Goal: Information Seeking & Learning: Learn about a topic

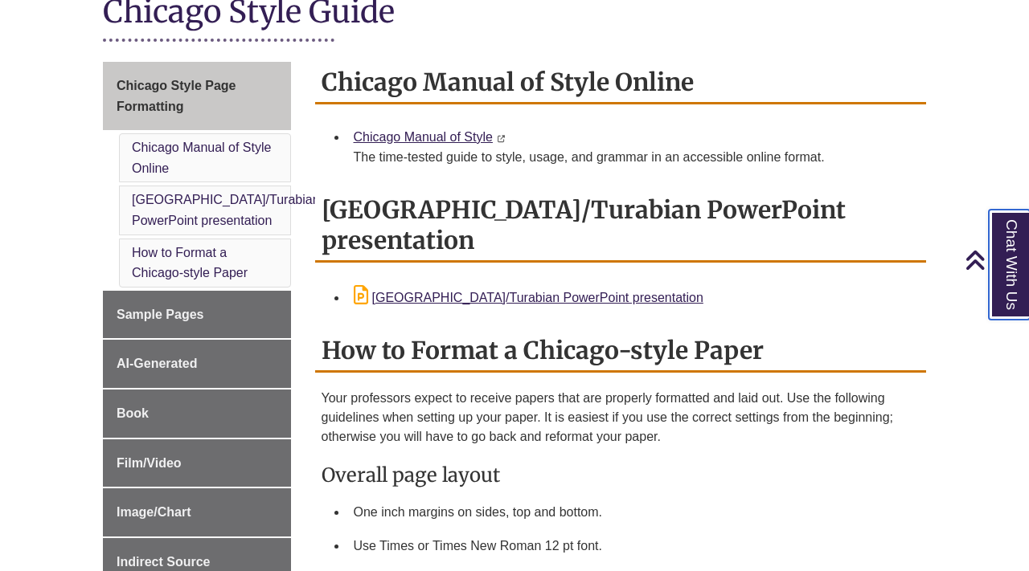
scroll to position [415, 0]
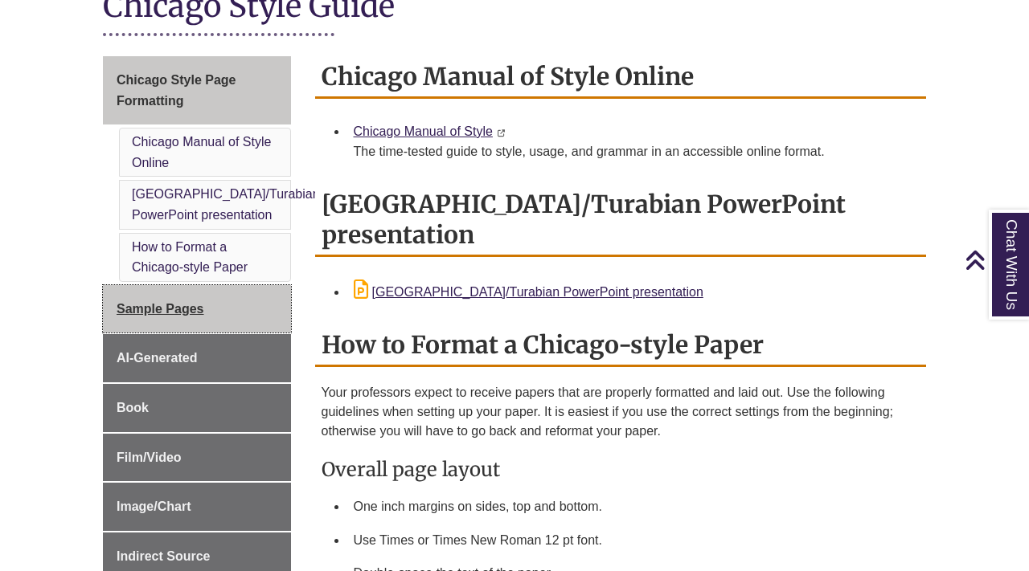
click at [190, 302] on span "Sample Pages" at bounding box center [161, 309] width 88 height 14
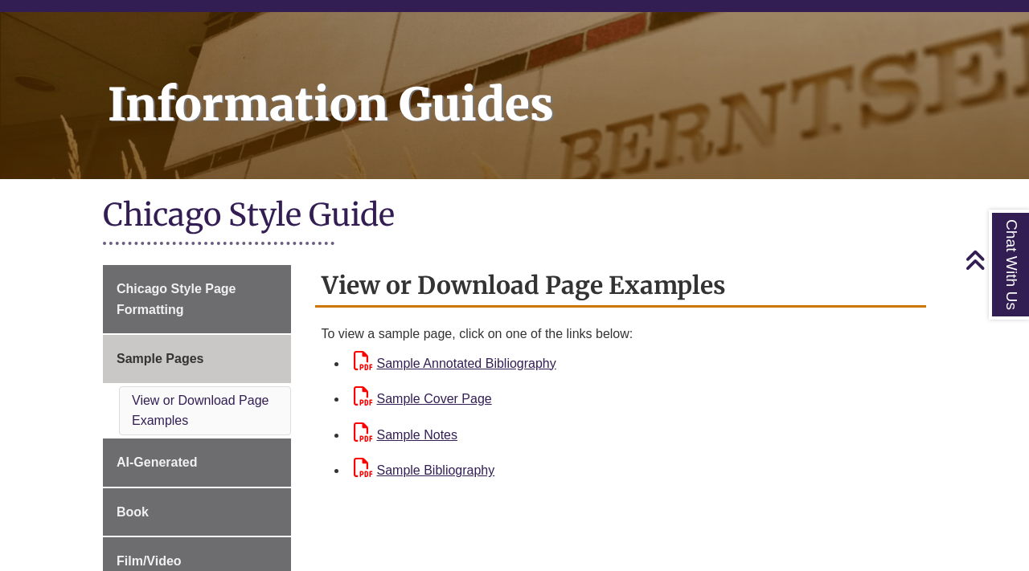
scroll to position [182, 0]
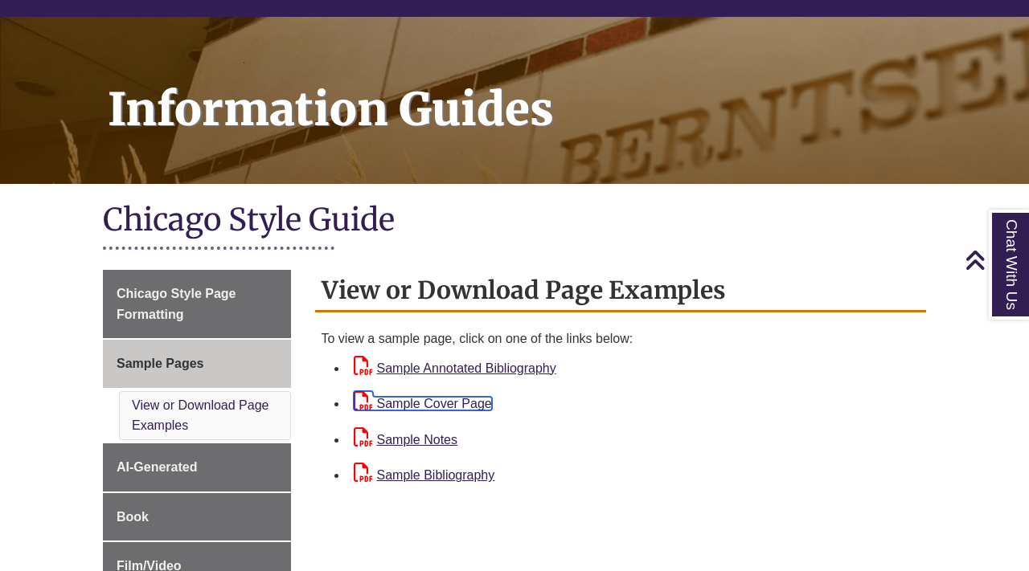
click at [454, 403] on link "Sample Cover Page" at bounding box center [423, 404] width 138 height 14
click at [433, 406] on link "Sample Cover Page" at bounding box center [423, 404] width 138 height 14
click at [422, 435] on link "Sample Notes" at bounding box center [406, 440] width 104 height 14
click at [450, 478] on link "Sample Bibliography" at bounding box center [424, 476] width 141 height 14
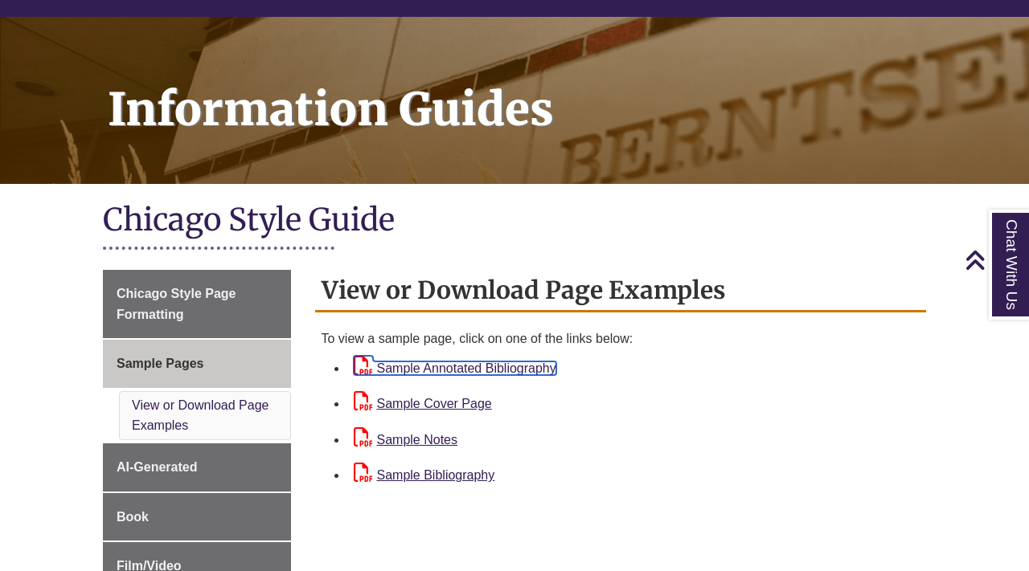
click at [501, 369] on link "Sample Annotated Bibliography" at bounding box center [455, 369] width 203 height 14
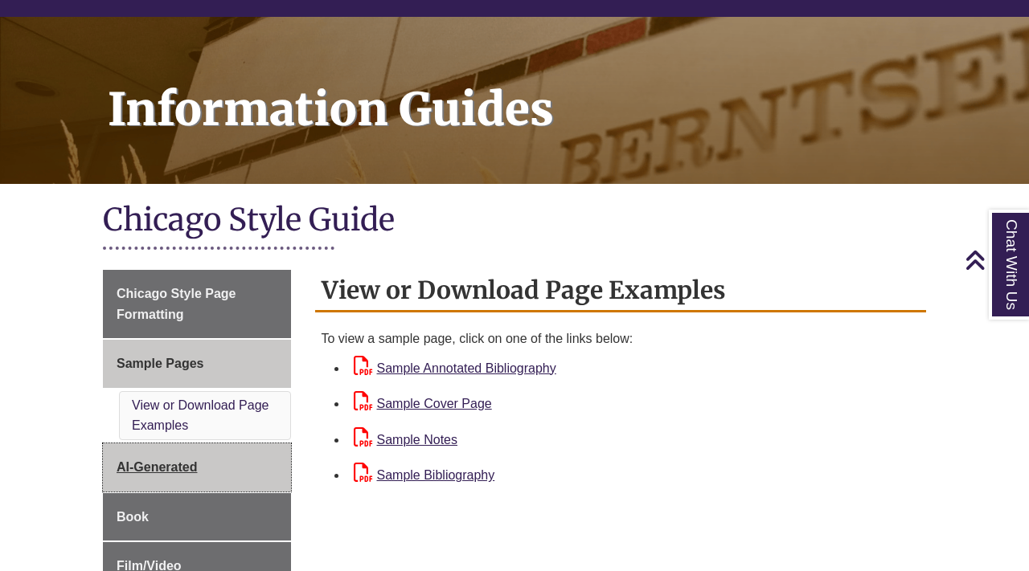
click at [183, 467] on span "AI-Generated" at bounding box center [157, 467] width 80 height 14
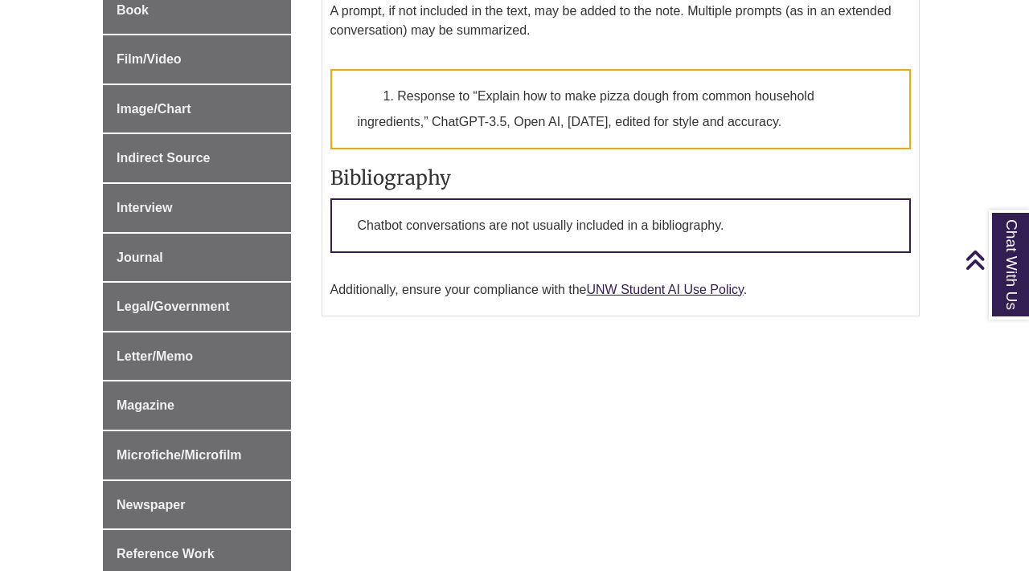
scroll to position [685, 0]
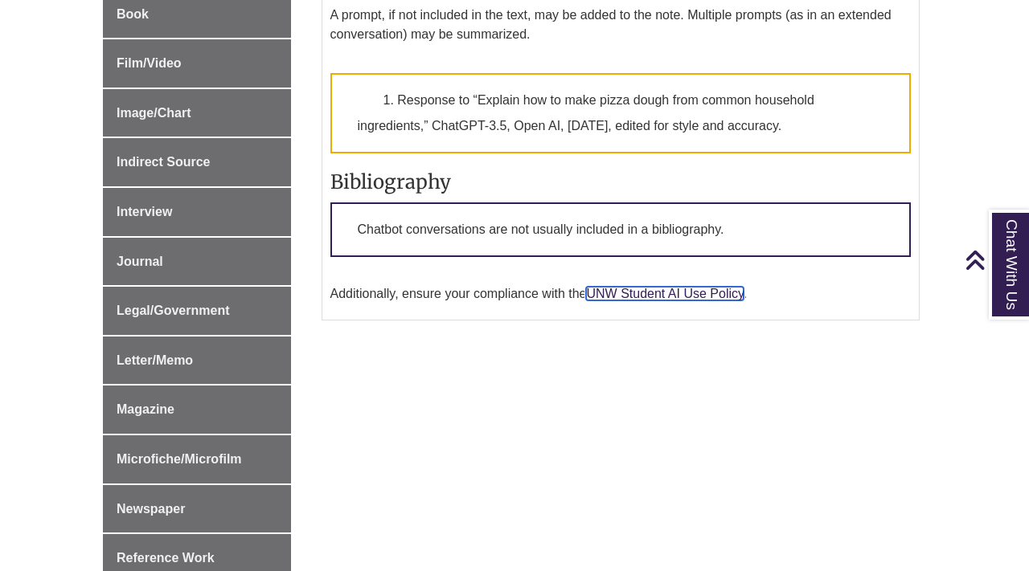
click at [636, 301] on link "UNW Student AI Use Policy" at bounding box center [664, 294] width 157 height 14
click at [648, 301] on link "UNW Student AI Use Policy" at bounding box center [664, 294] width 157 height 14
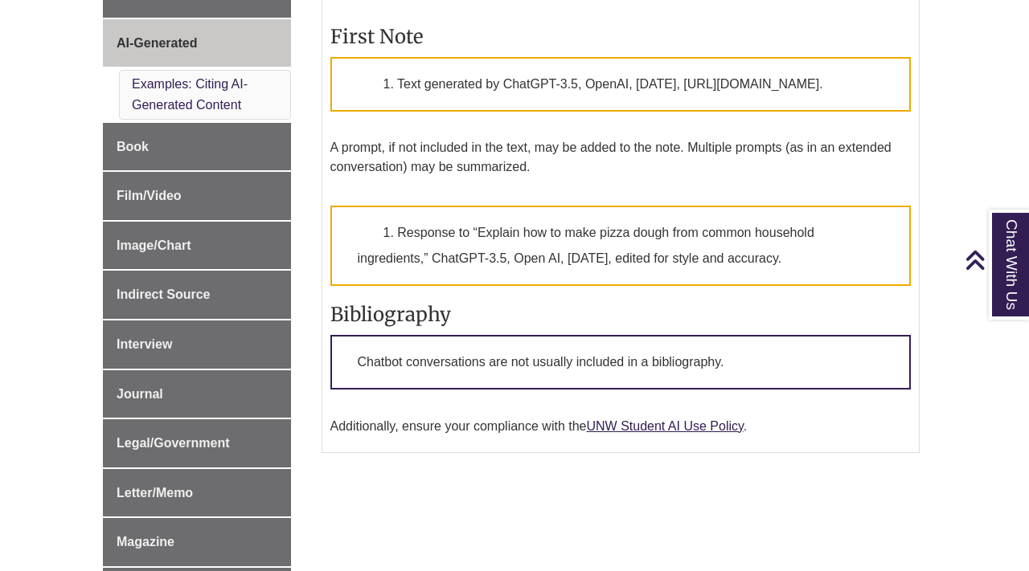
scroll to position [587, 0]
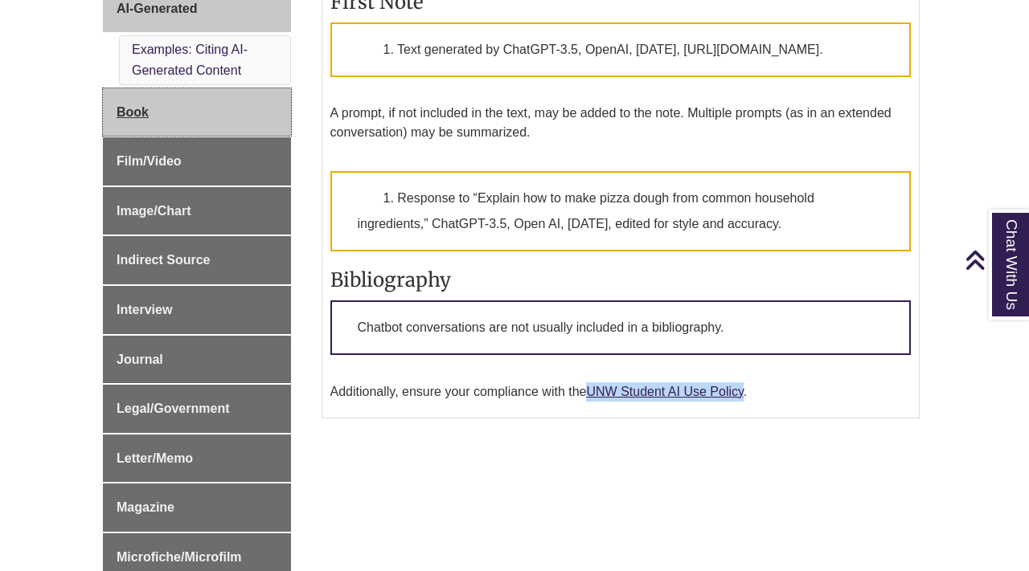
click at [227, 96] on link "Book" at bounding box center [197, 112] width 188 height 48
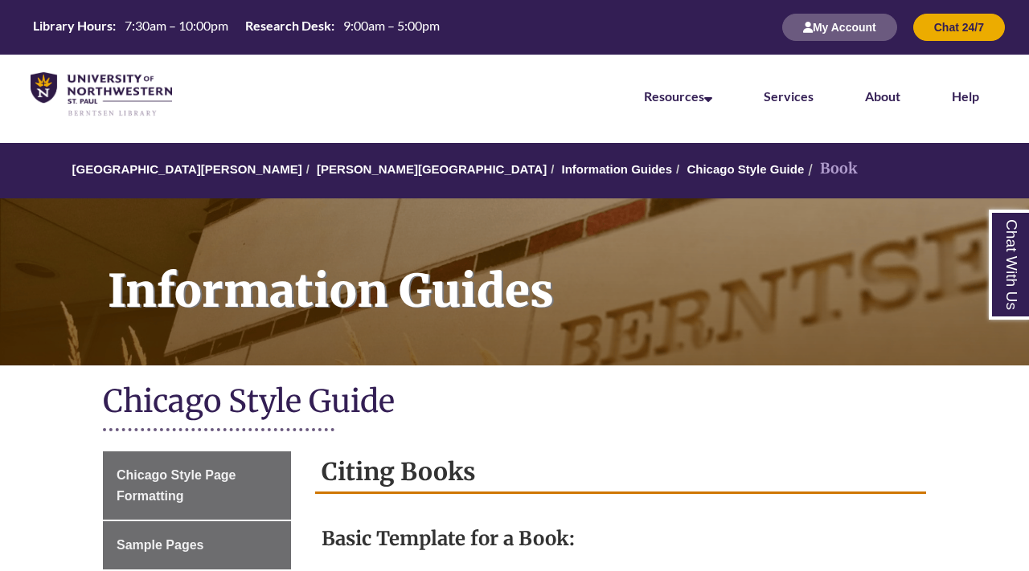
click at [538, 420] on h1 "Chicago Style Guide" at bounding box center [514, 403] width 823 height 43
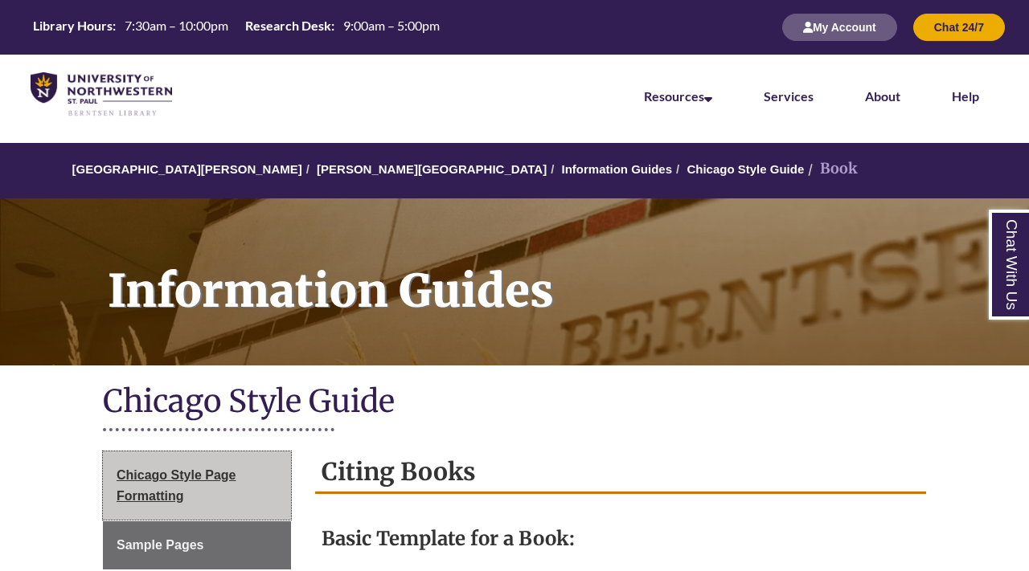
click at [260, 475] on link "Chicago Style Page Formatting" at bounding box center [197, 486] width 188 height 68
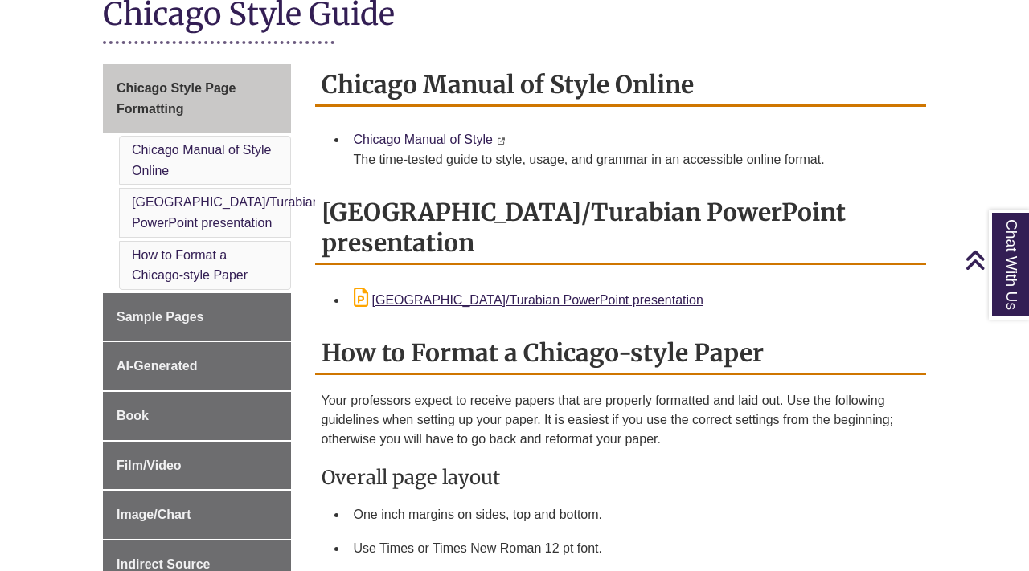
scroll to position [430, 0]
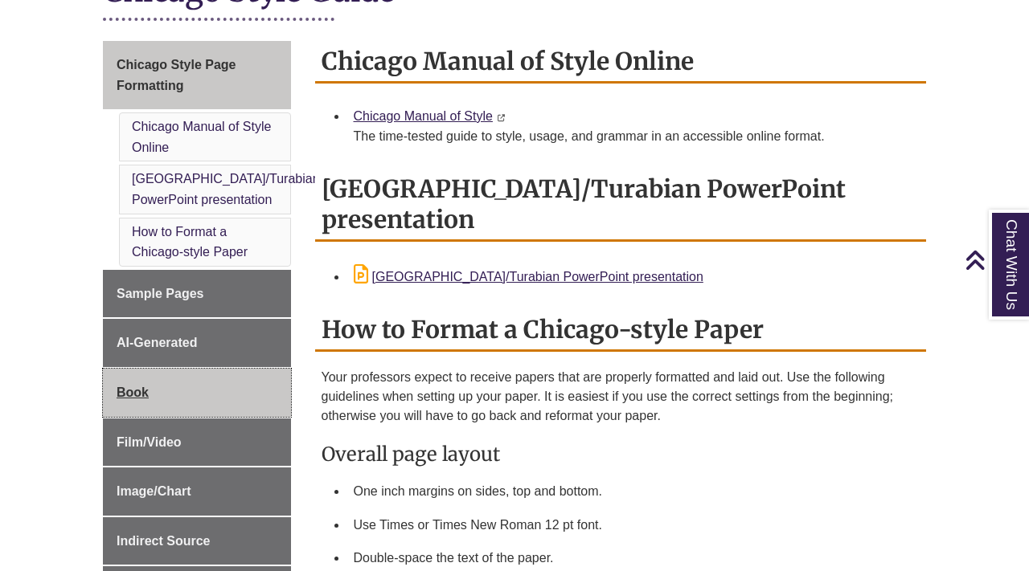
click at [240, 369] on link "Book" at bounding box center [197, 393] width 188 height 48
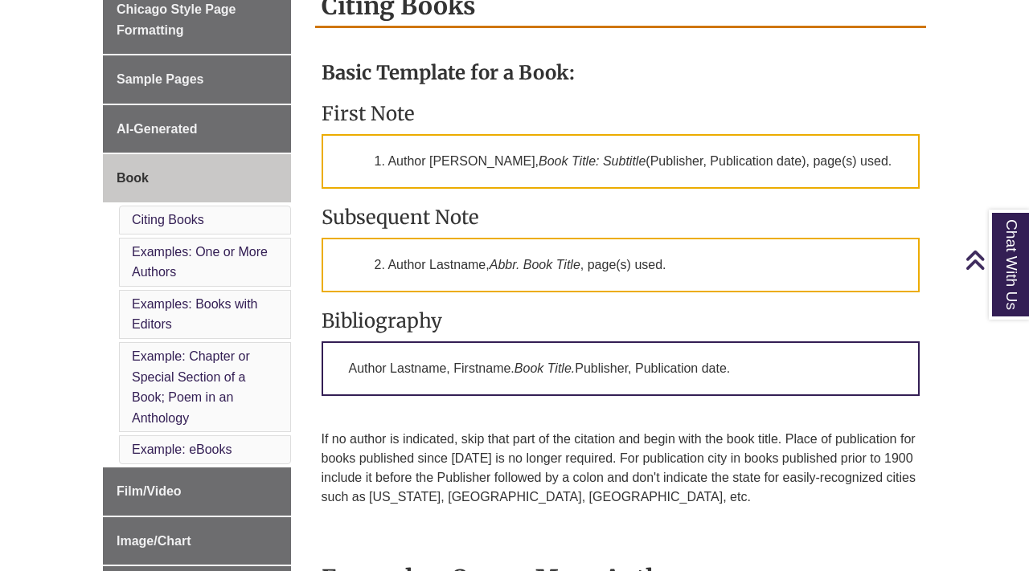
scroll to position [472, 0]
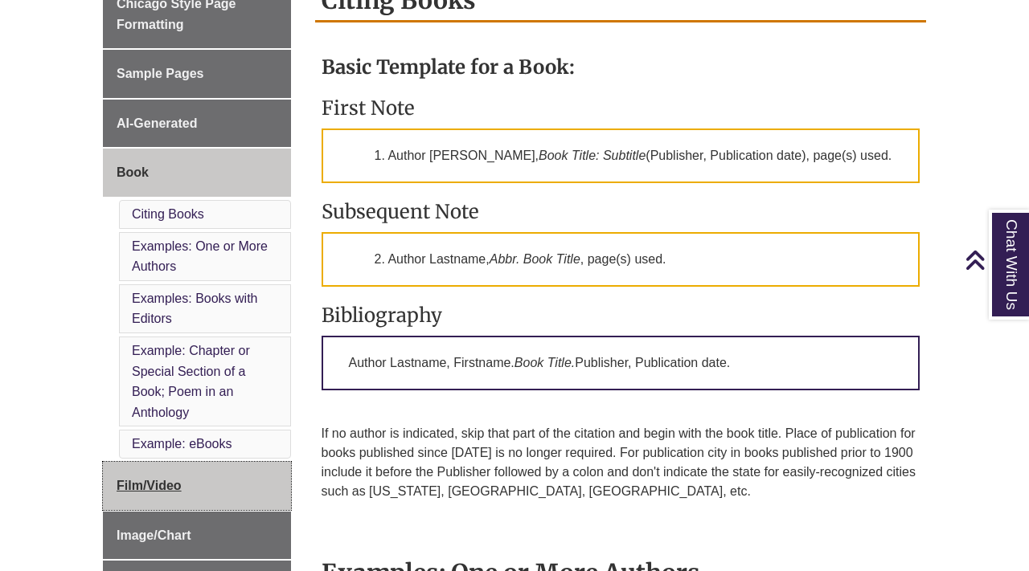
click at [165, 473] on link "Film/Video" at bounding box center [197, 486] width 188 height 48
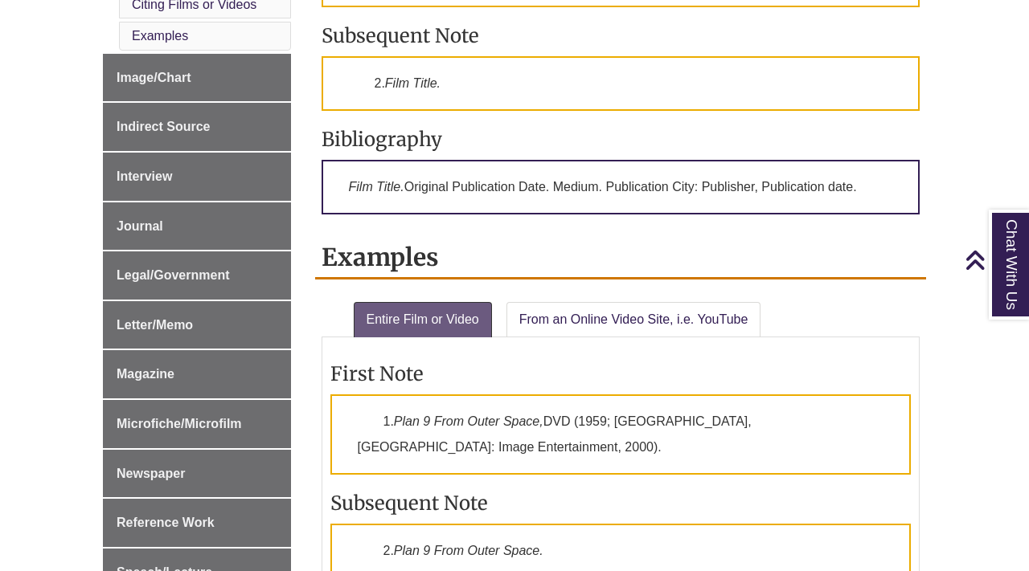
scroll to position [733, 0]
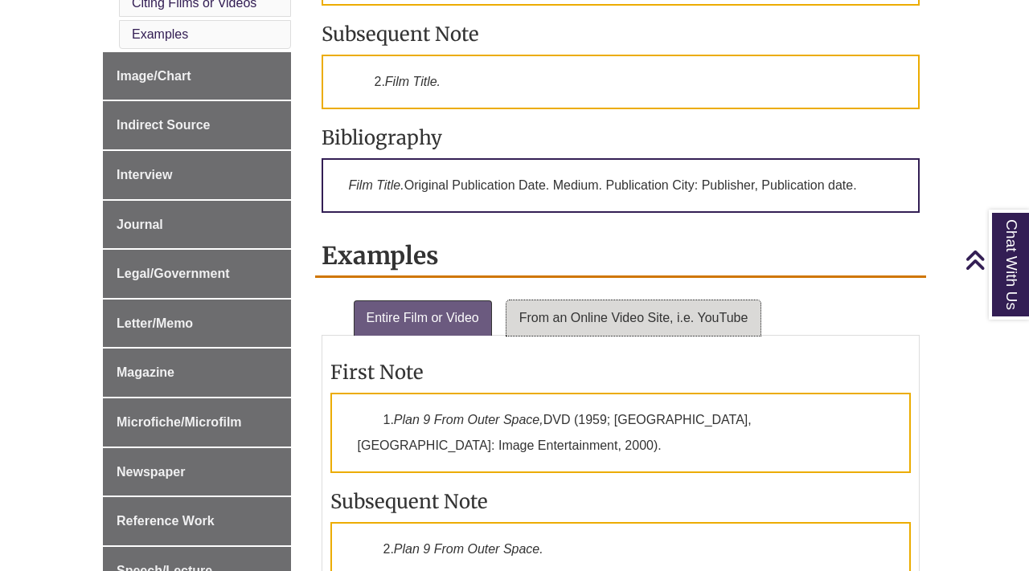
click at [538, 314] on link "From an Online Video Site, i.e. YouTube" at bounding box center [633, 318] width 255 height 35
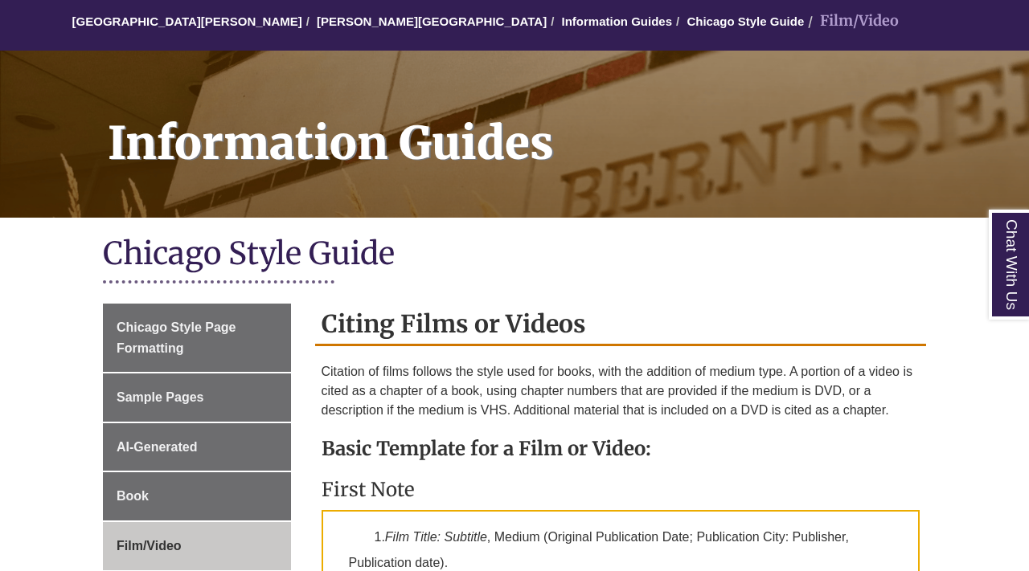
scroll to position [187, 0]
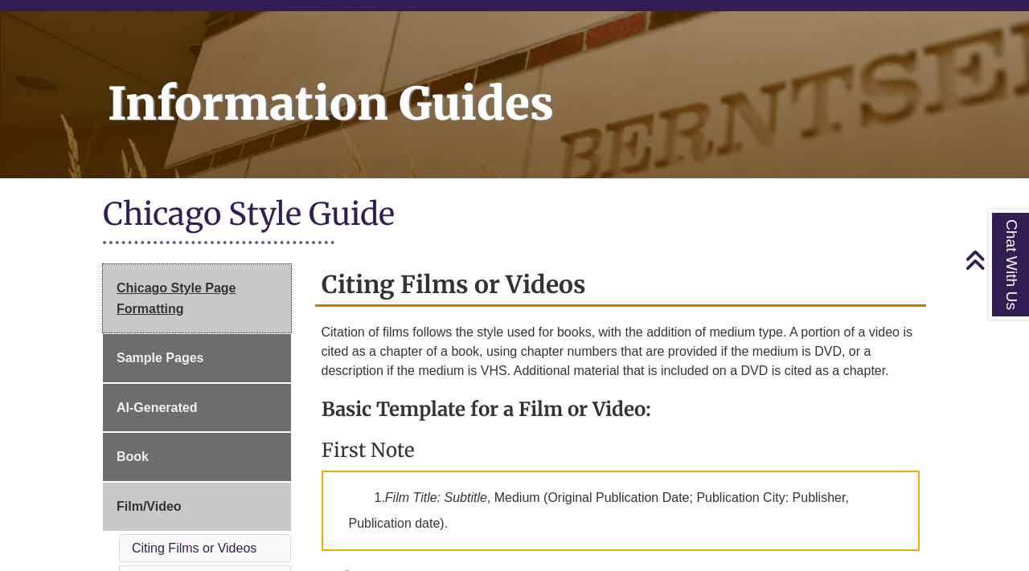
click at [259, 313] on link "Chicago Style Page Formatting" at bounding box center [197, 298] width 188 height 68
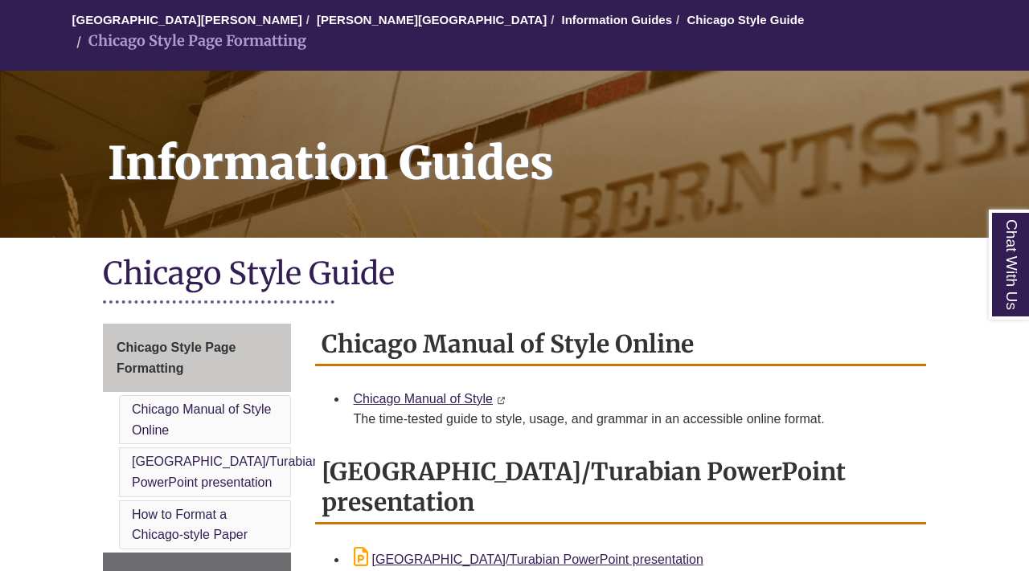
scroll to position [166, 0]
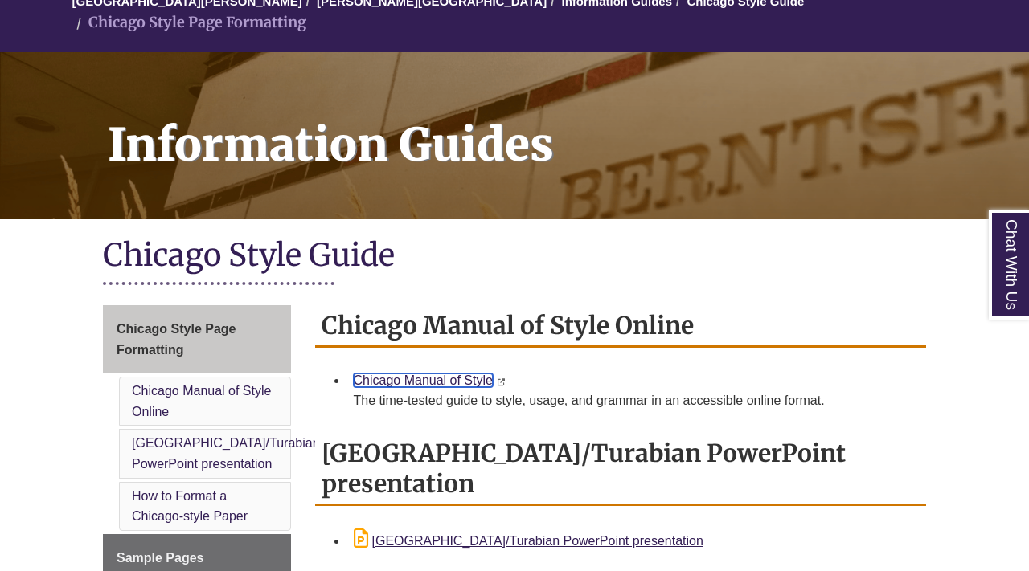
click at [476, 374] on link "Chicago Manual of Style" at bounding box center [423, 381] width 139 height 14
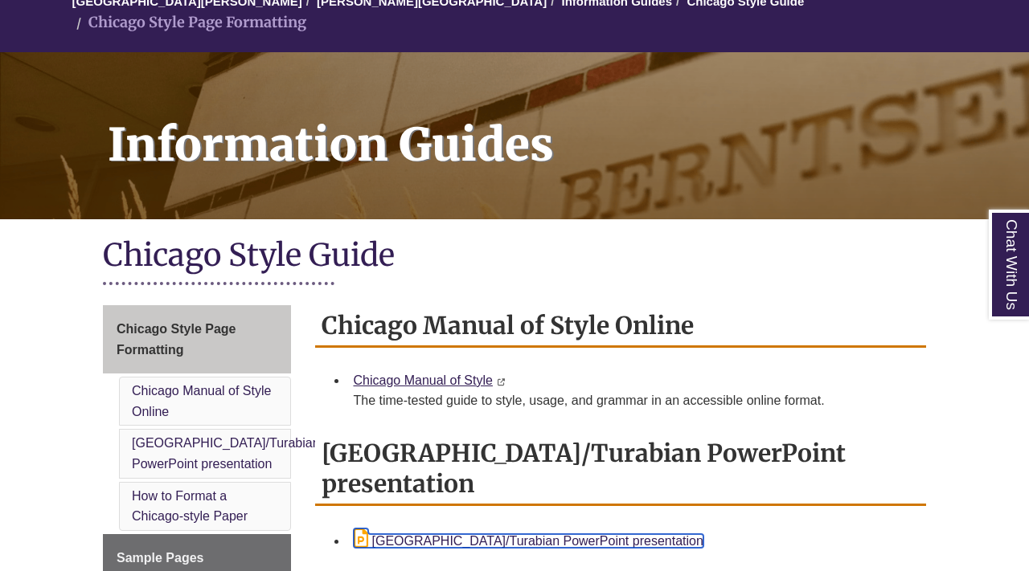
click at [518, 534] on link "[GEOGRAPHIC_DATA]/Turabian PowerPoint presentation" at bounding box center [529, 541] width 350 height 14
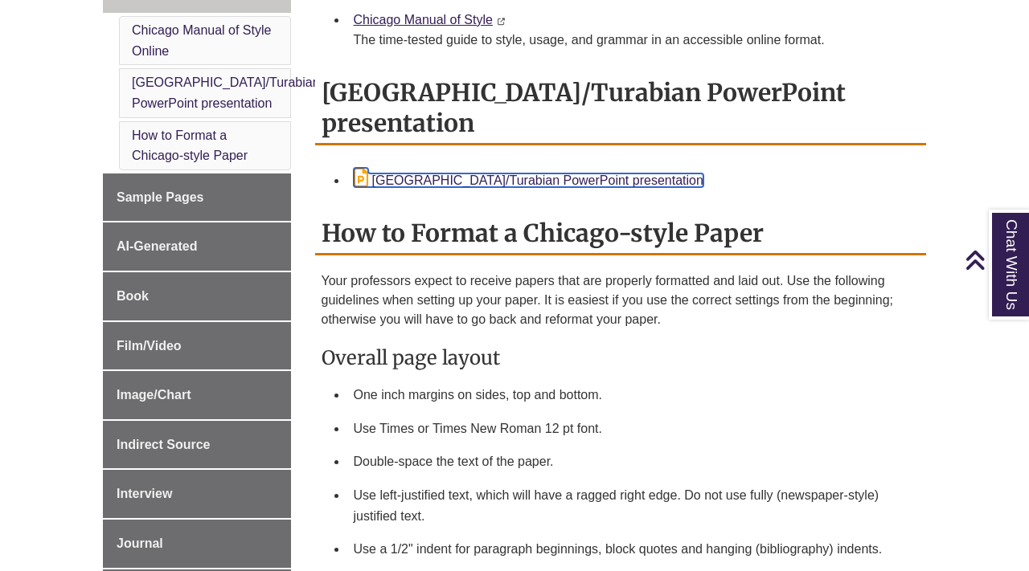
scroll to position [529, 0]
